Goal: Navigation & Orientation: Find specific page/section

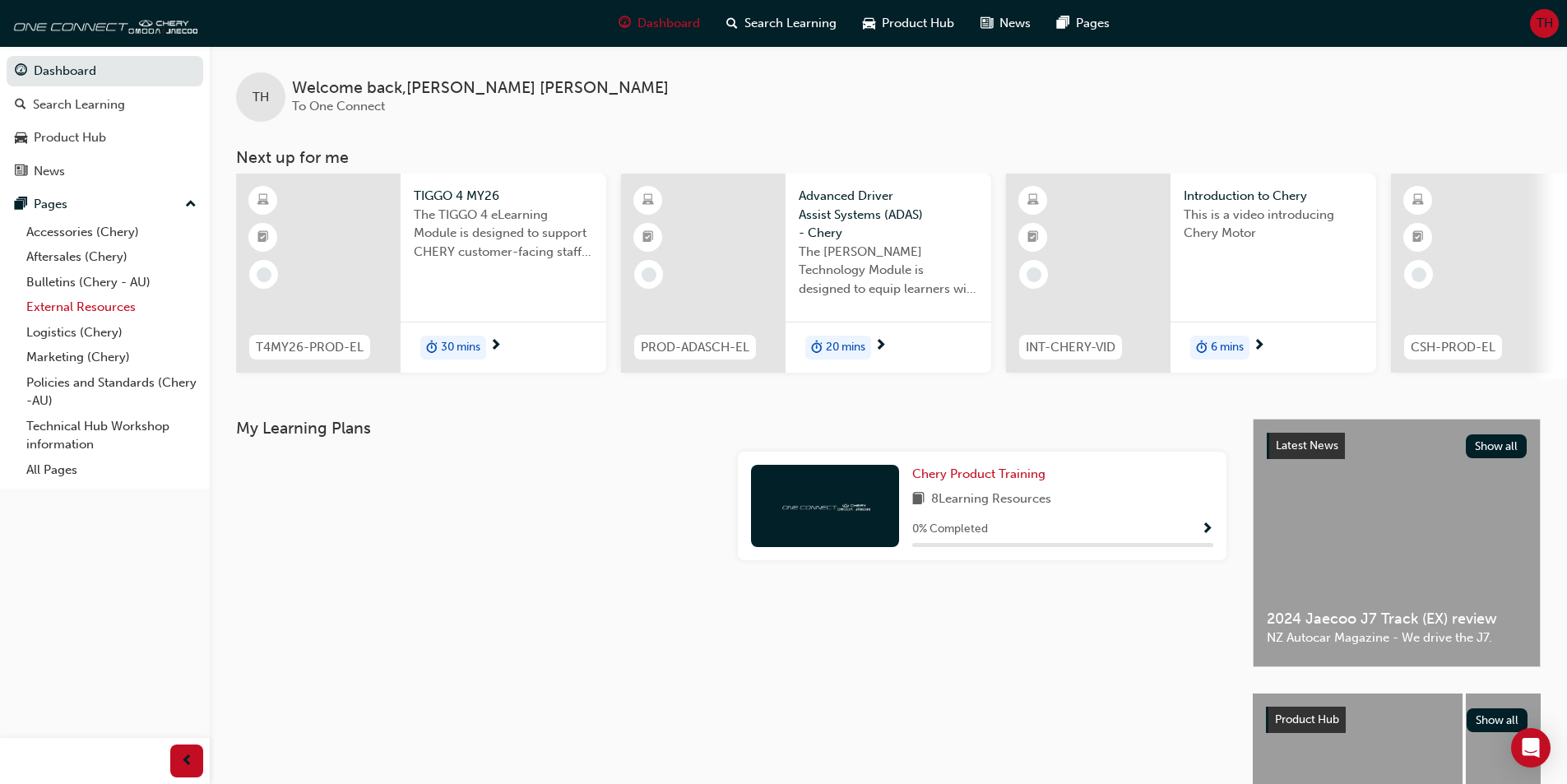
click at [89, 308] on link "External Resources" at bounding box center [112, 307] width 184 height 26
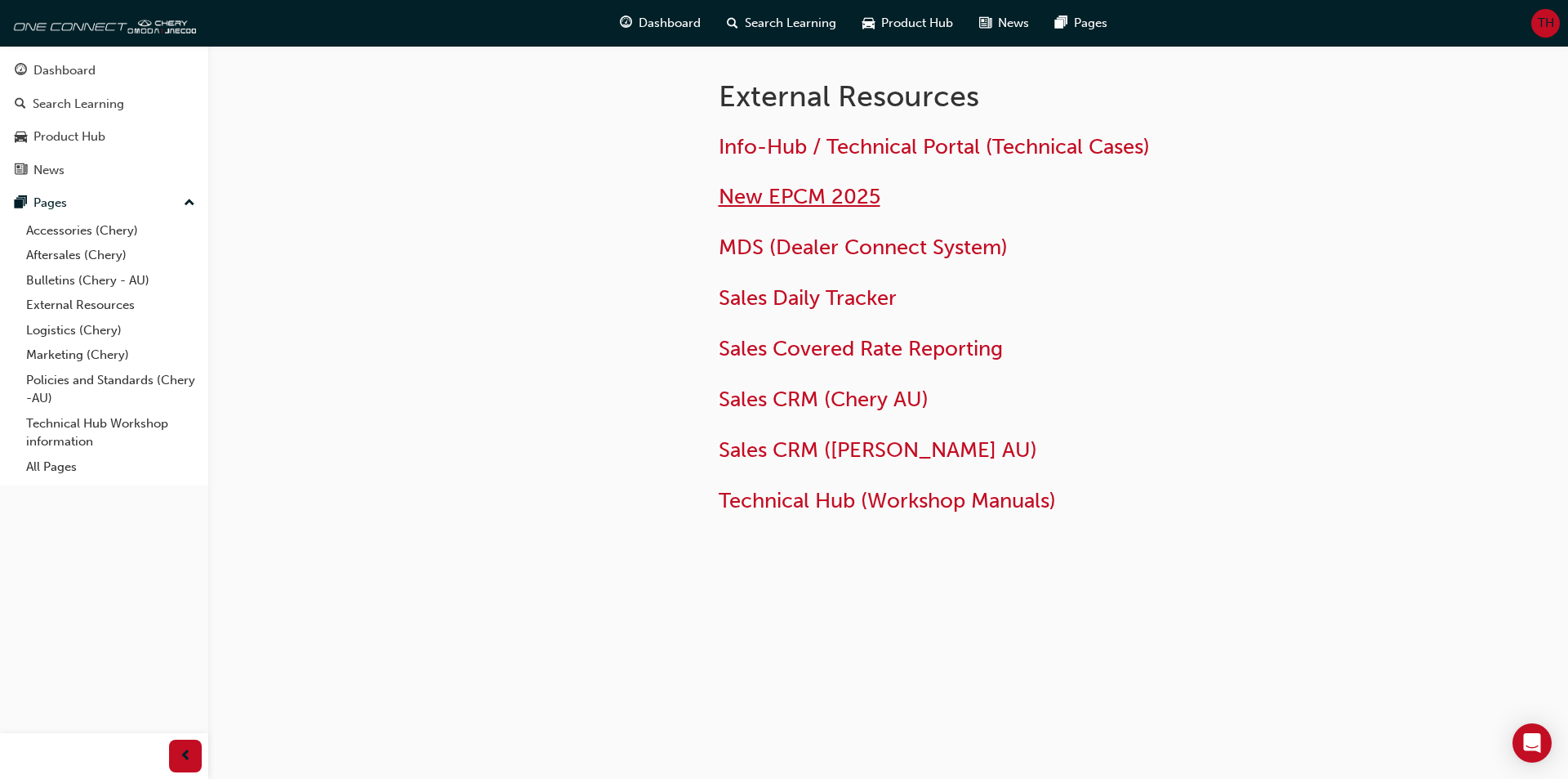
click at [807, 199] on span "New EPCM 2025" at bounding box center [799, 196] width 162 height 25
